Goal: Information Seeking & Learning: Understand process/instructions

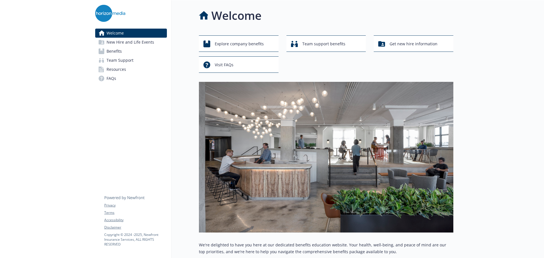
drag, startPoint x: 119, startPoint y: 52, endPoint x: 168, endPoint y: 68, distance: 51.1
click at [119, 52] on span "Benefits" at bounding box center [113, 51] width 15 height 9
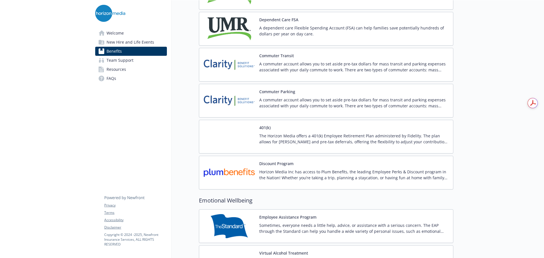
scroll to position [1137, 0]
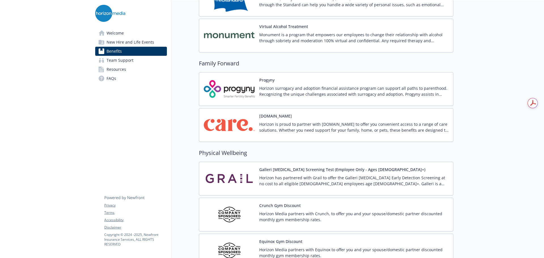
click at [234, 131] on img at bounding box center [229, 125] width 51 height 24
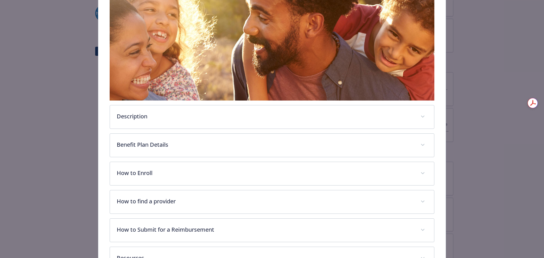
scroll to position [144, 0]
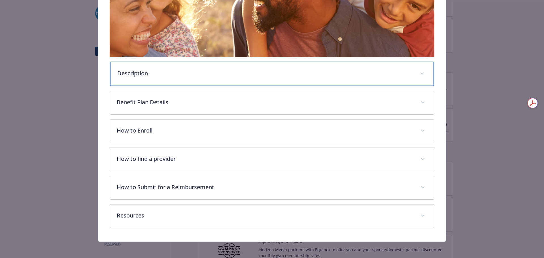
click at [158, 76] on p "Description" at bounding box center [265, 73] width 296 height 8
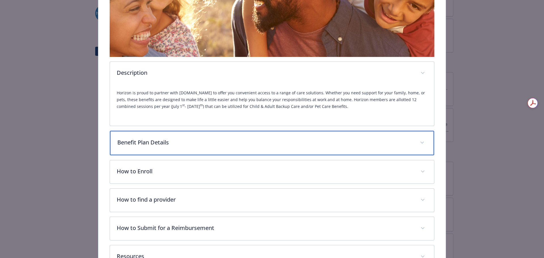
click at [159, 137] on div "Benefit Plan Details" at bounding box center [272, 143] width 324 height 24
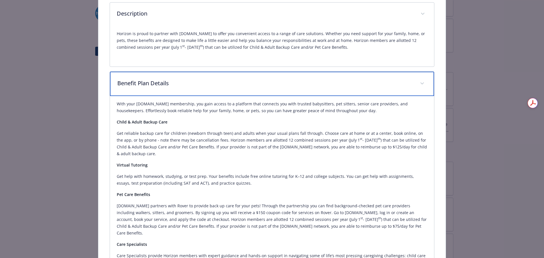
scroll to position [285, 0]
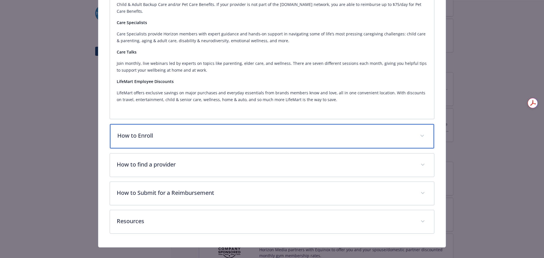
click at [163, 131] on p "How to Enroll" at bounding box center [265, 135] width 296 height 8
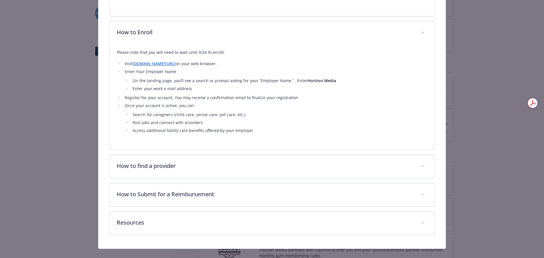
scroll to position [528, 0]
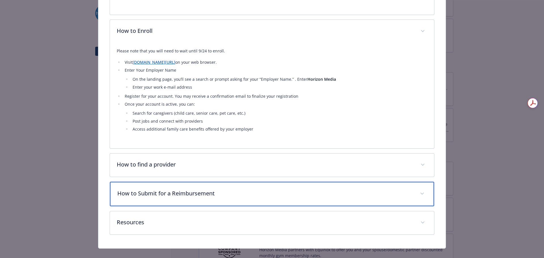
click at [333, 182] on div "How to Submit for a Reimbursement" at bounding box center [272, 194] width 324 height 24
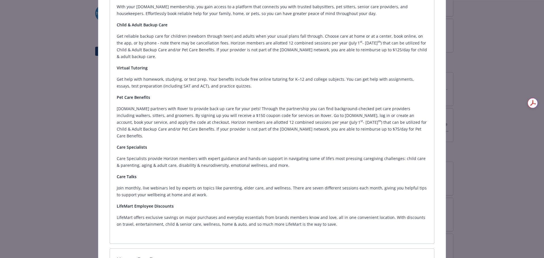
scroll to position [301, 0]
